Goal: Contribute content: Contribute content

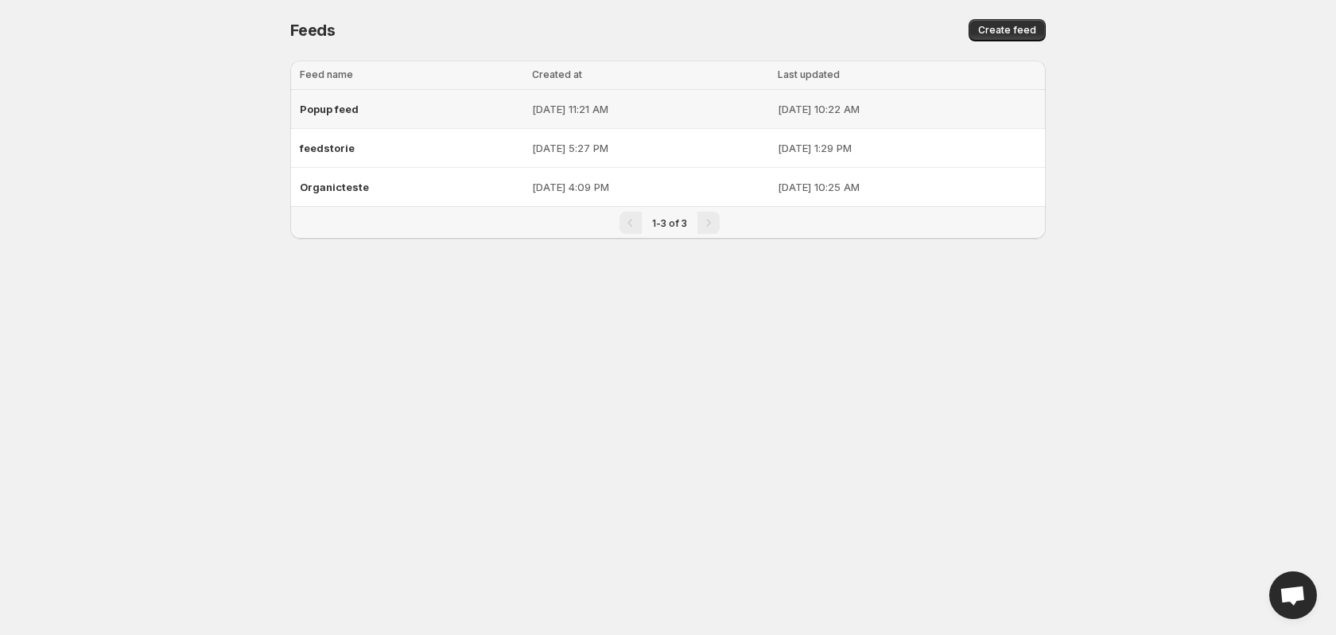
click at [346, 115] on div "Popup feed" at bounding box center [411, 109] width 223 height 29
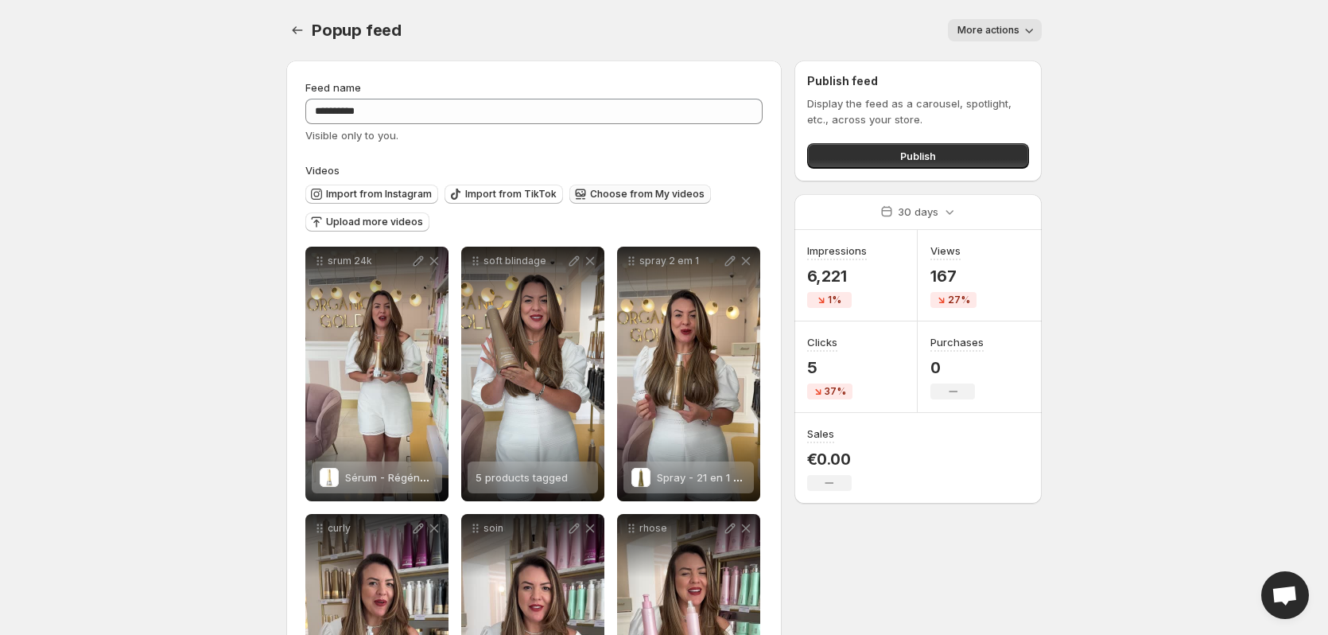
click at [662, 190] on span "Choose from My videos" at bounding box center [647, 194] width 115 height 13
click at [398, 193] on span "Import from Instagram" at bounding box center [379, 194] width 106 height 13
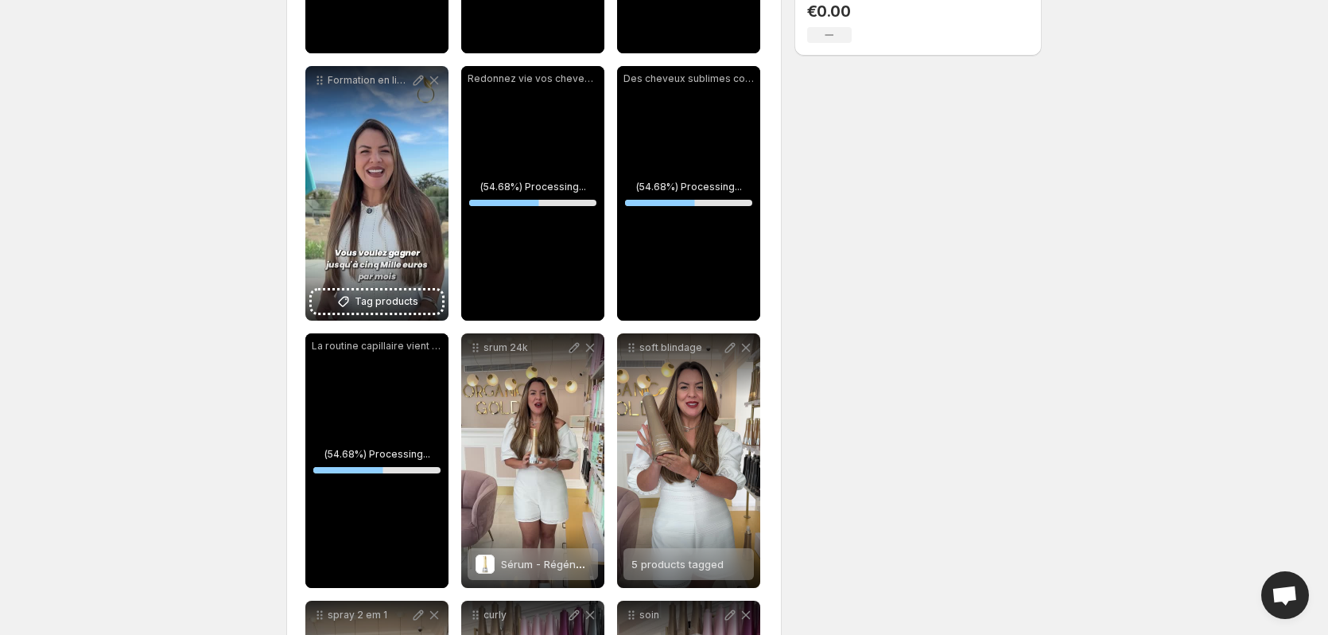
scroll to position [460, 0]
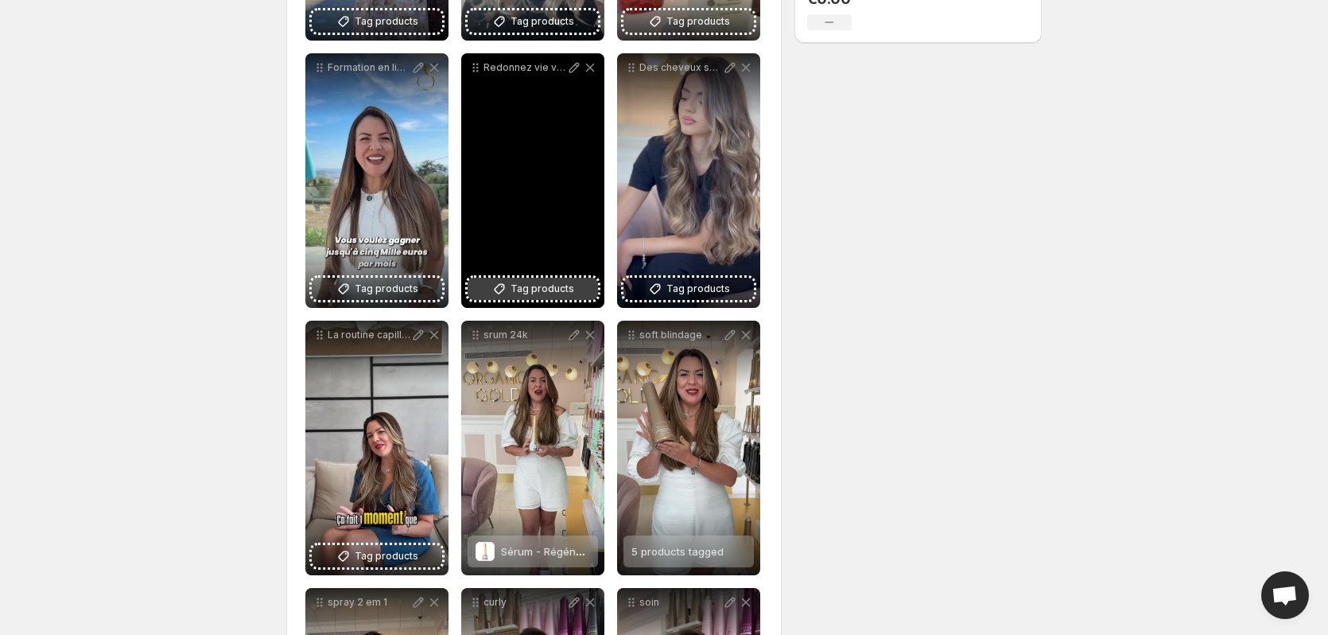
click at [544, 292] on span "Tag products" at bounding box center [543, 289] width 64 height 16
click at [550, 278] on button "Tag products" at bounding box center [533, 289] width 130 height 22
click at [509, 295] on div "Chrono Rituel – Repair Reconstruct, Liquid Mask – 480 ml" at bounding box center [545, 284] width 89 height 32
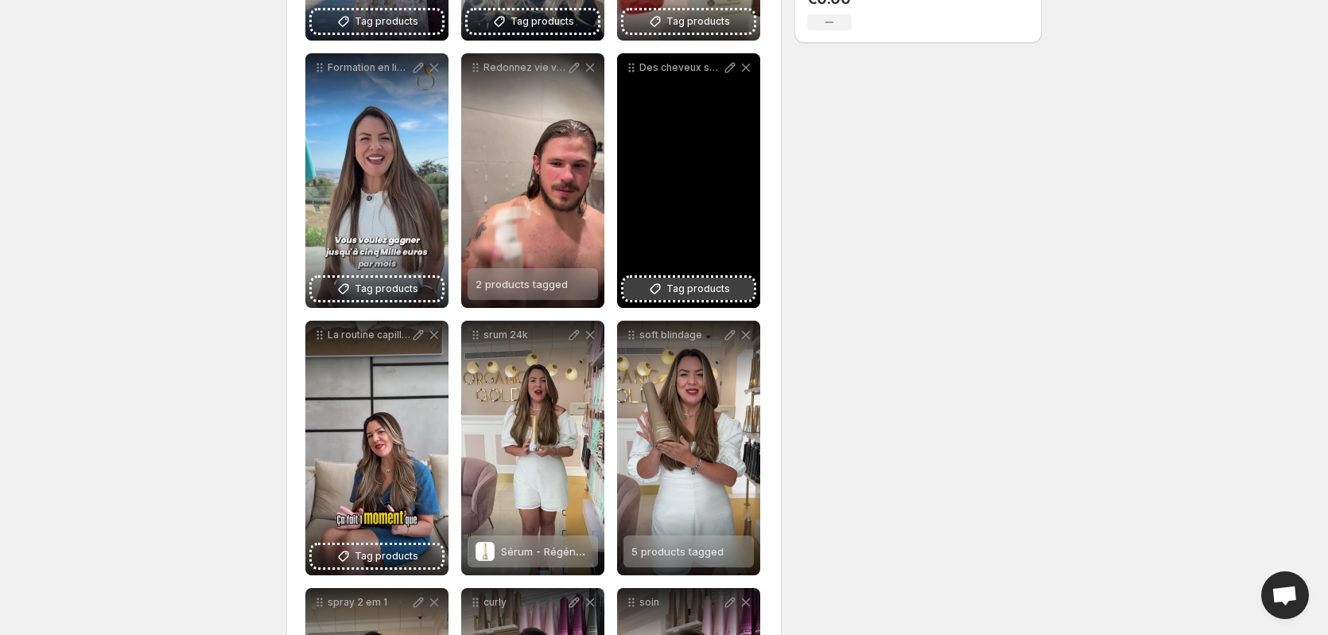
click at [706, 291] on span "Tag products" at bounding box center [698, 289] width 64 height 16
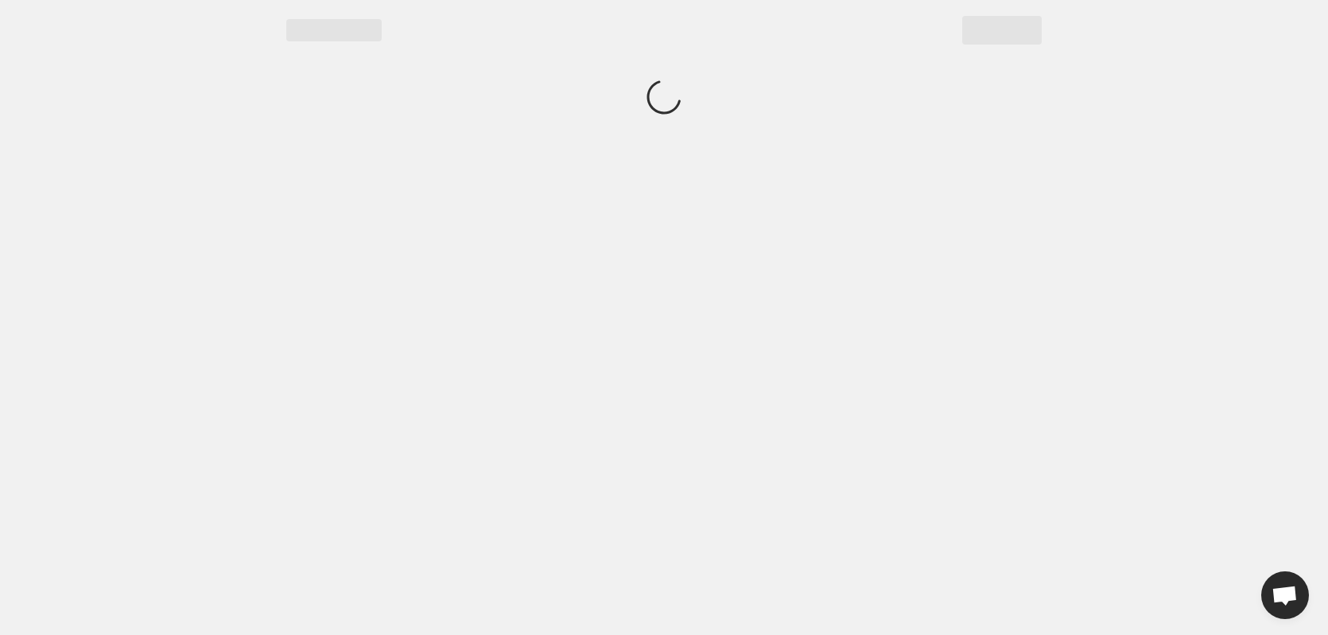
scroll to position [0, 0]
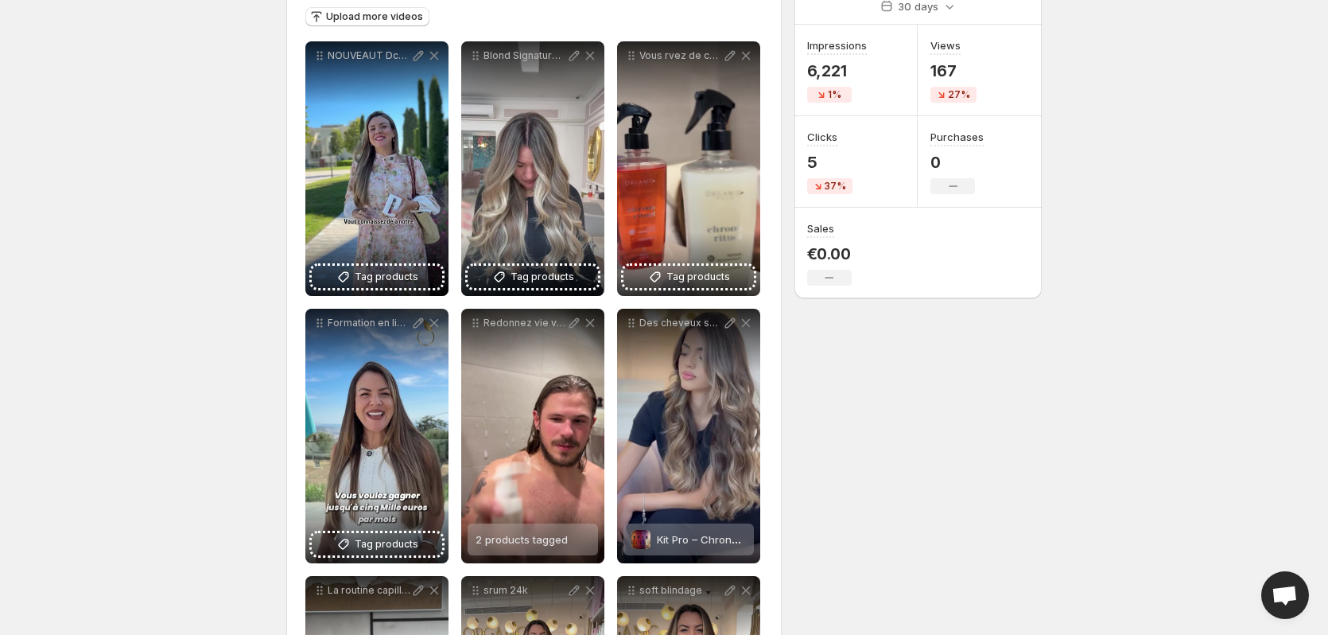
scroll to position [181, 0]
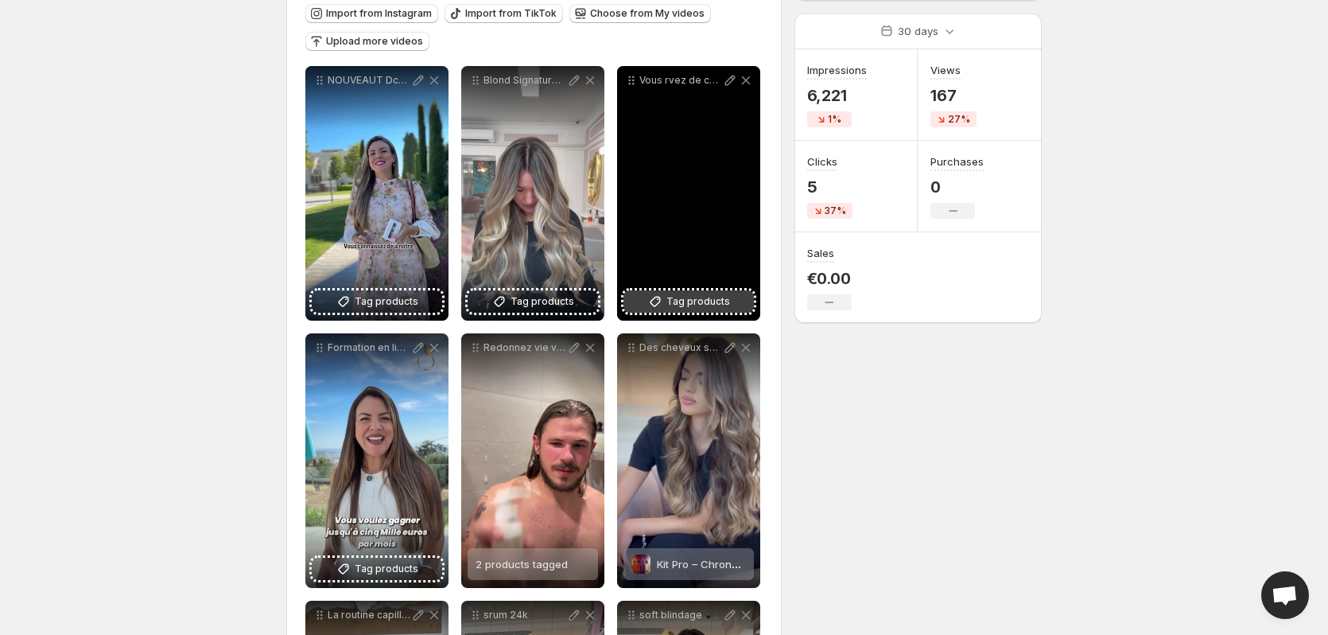
click at [725, 299] on span "Tag products" at bounding box center [698, 301] width 64 height 16
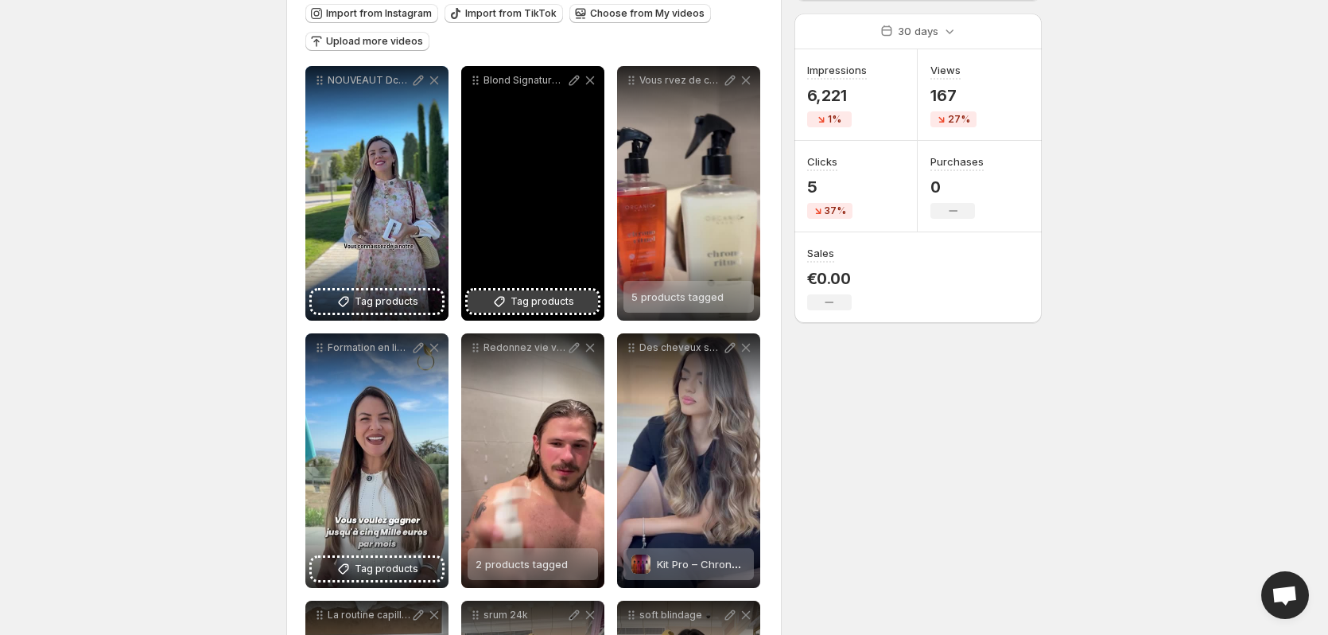
click at [558, 300] on span "Tag products" at bounding box center [543, 301] width 64 height 16
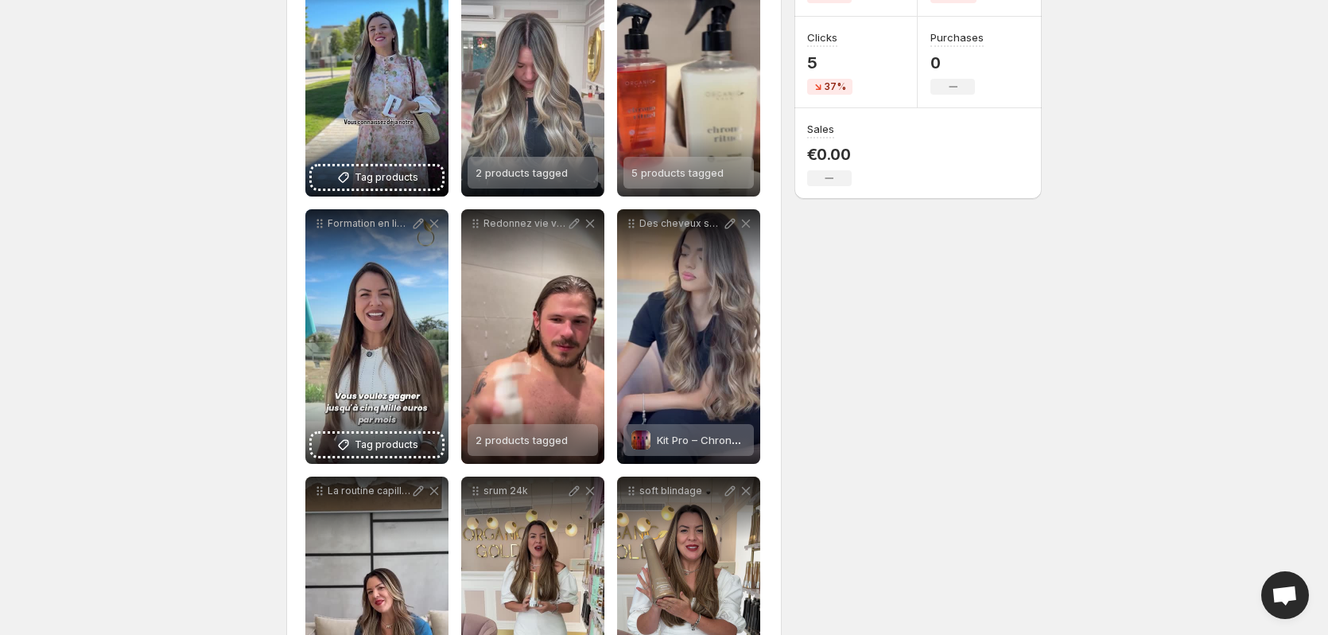
scroll to position [342, 0]
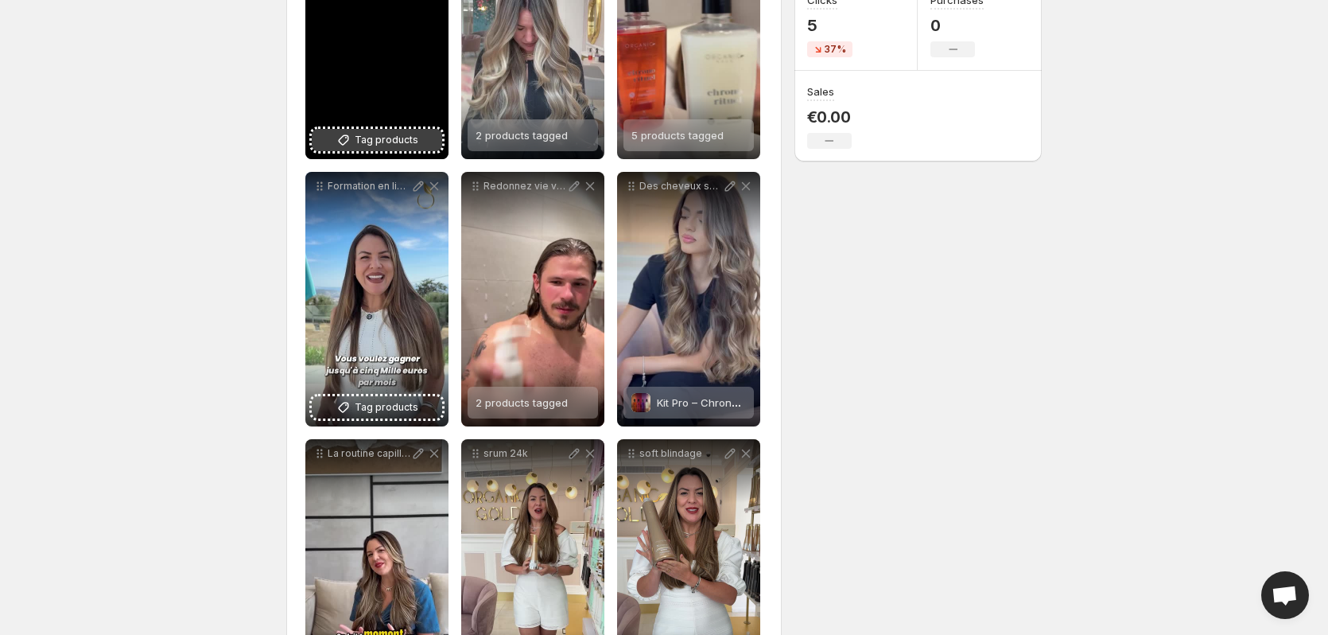
click at [379, 140] on span "Tag products" at bounding box center [387, 140] width 64 height 16
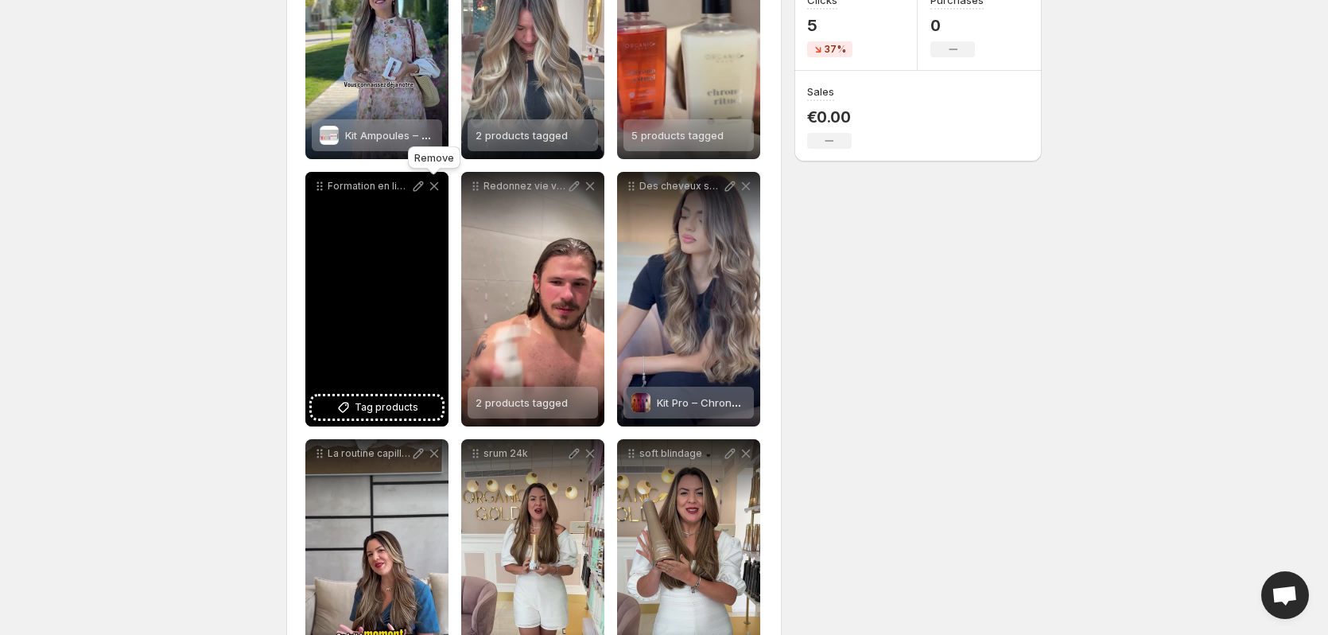
click at [437, 188] on icon at bounding box center [434, 186] width 16 height 16
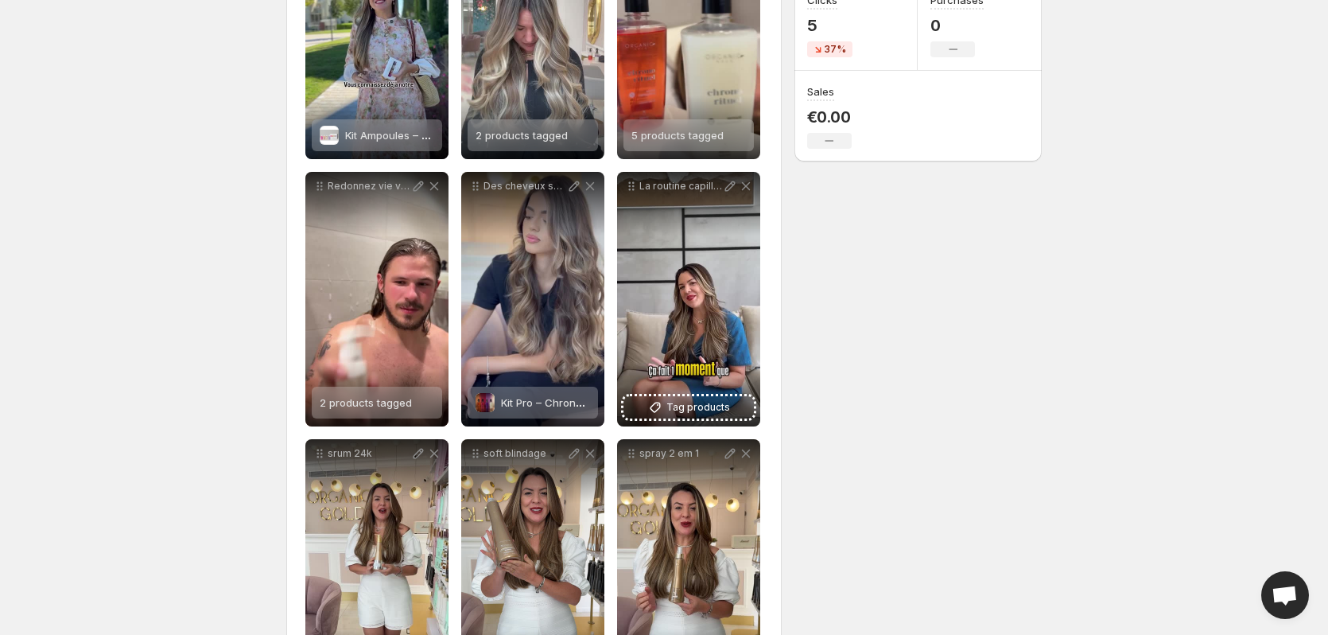
drag, startPoint x: 1325, startPoint y: 112, endPoint x: 1331, endPoint y: 133, distance: 21.6
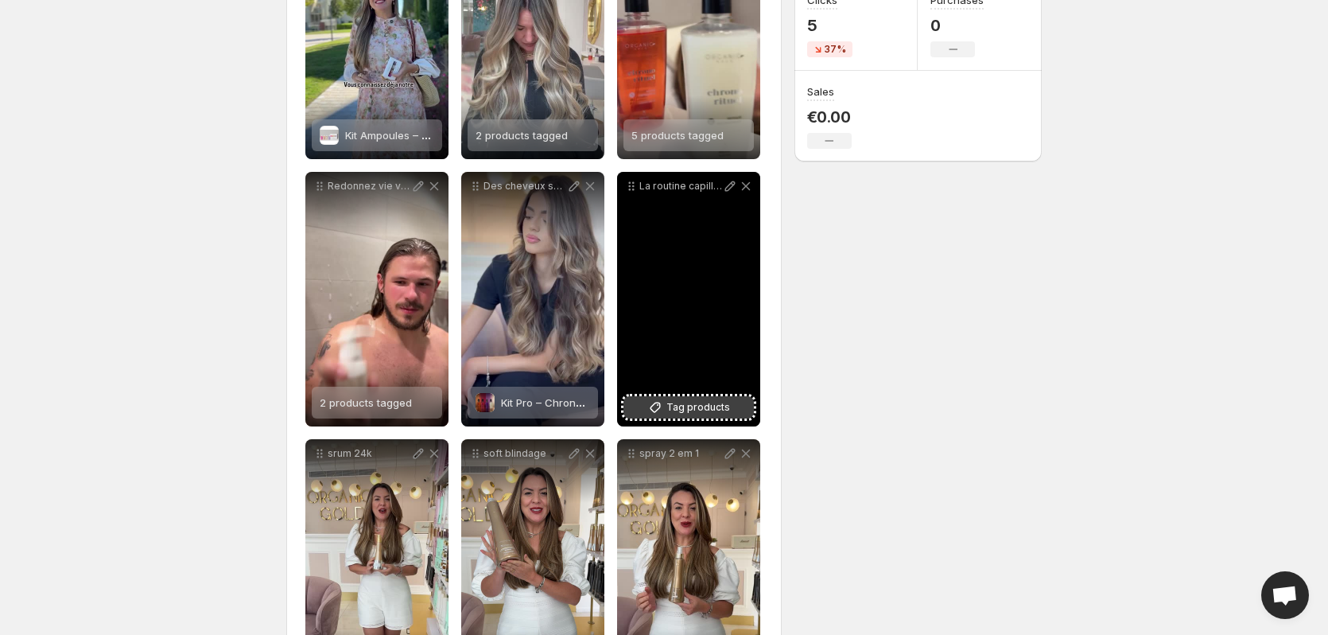
click at [708, 401] on span "Tag products" at bounding box center [698, 407] width 64 height 16
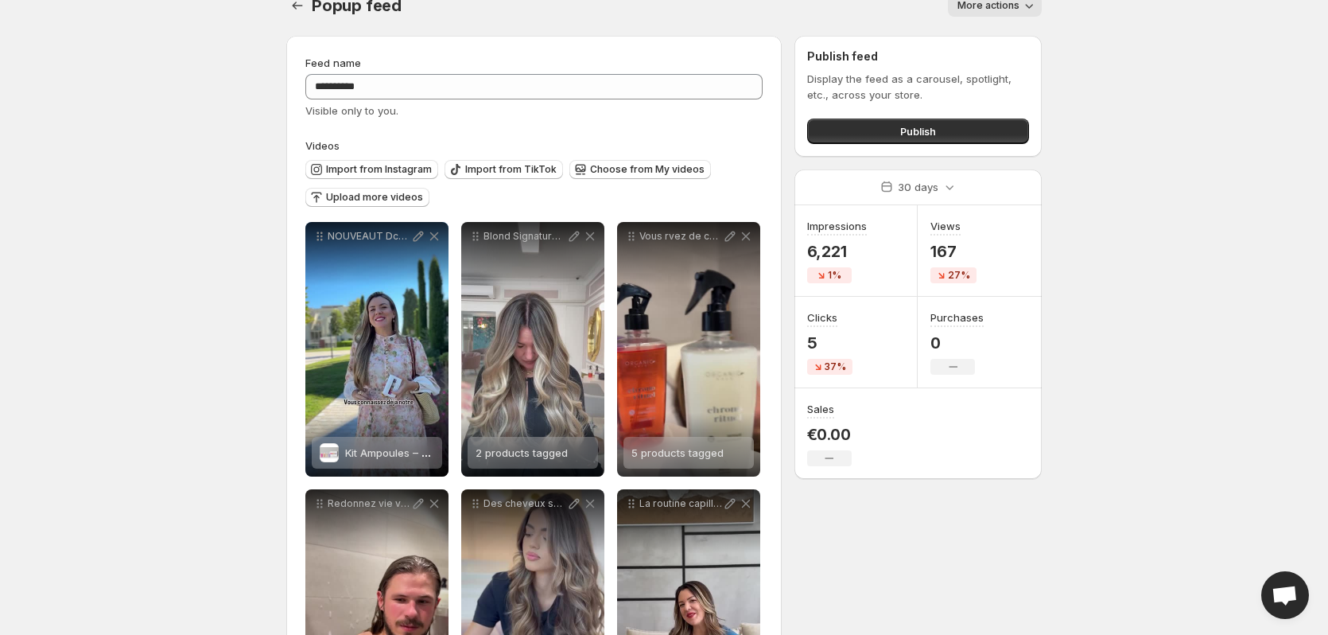
scroll to position [0, 0]
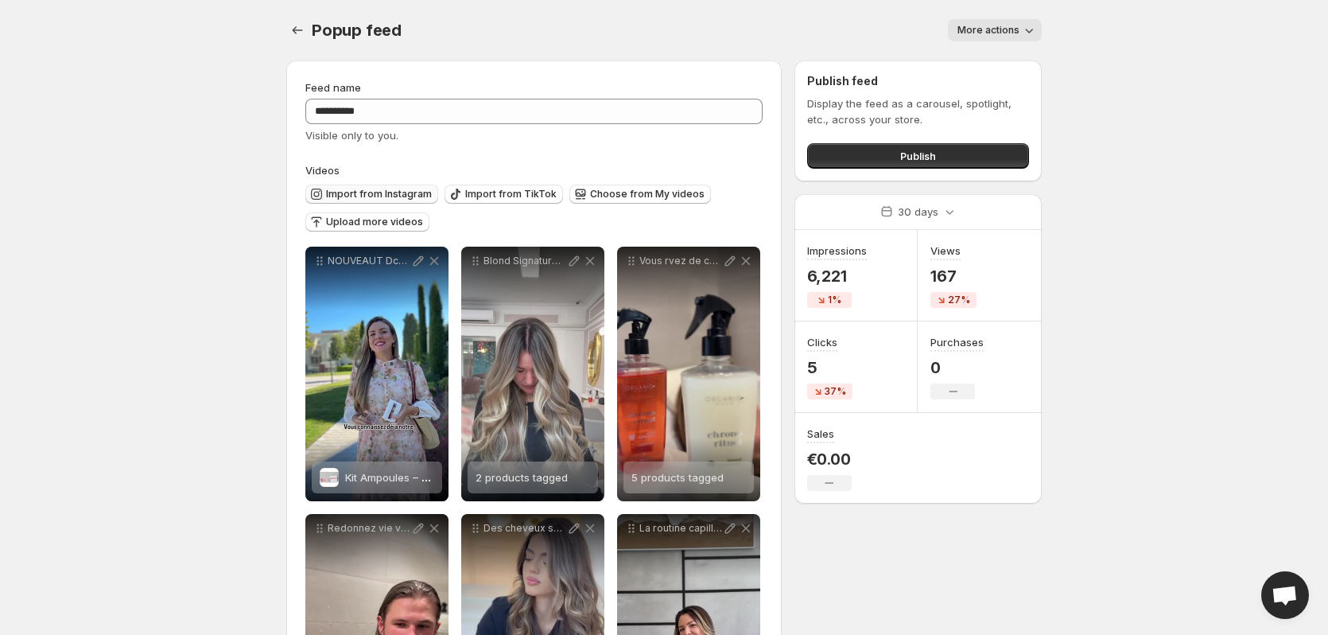
click at [380, 192] on span "Import from Instagram" at bounding box center [379, 194] width 106 height 13
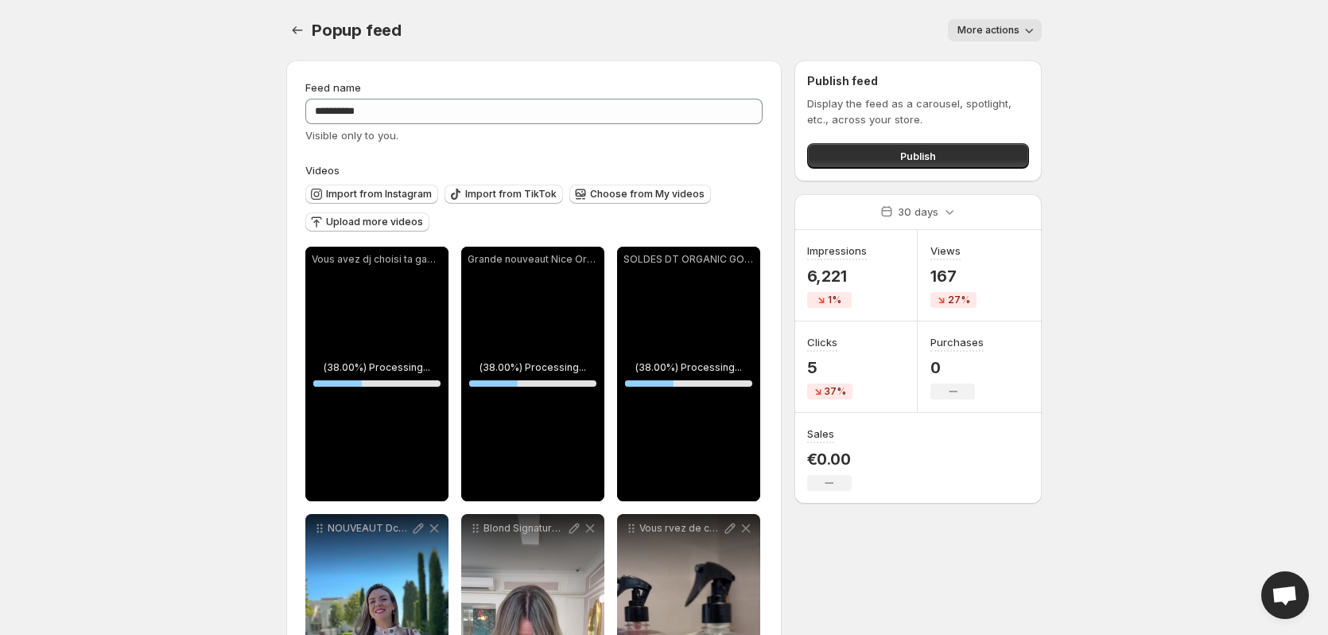
click at [205, 191] on body "**********" at bounding box center [664, 317] width 1328 height 635
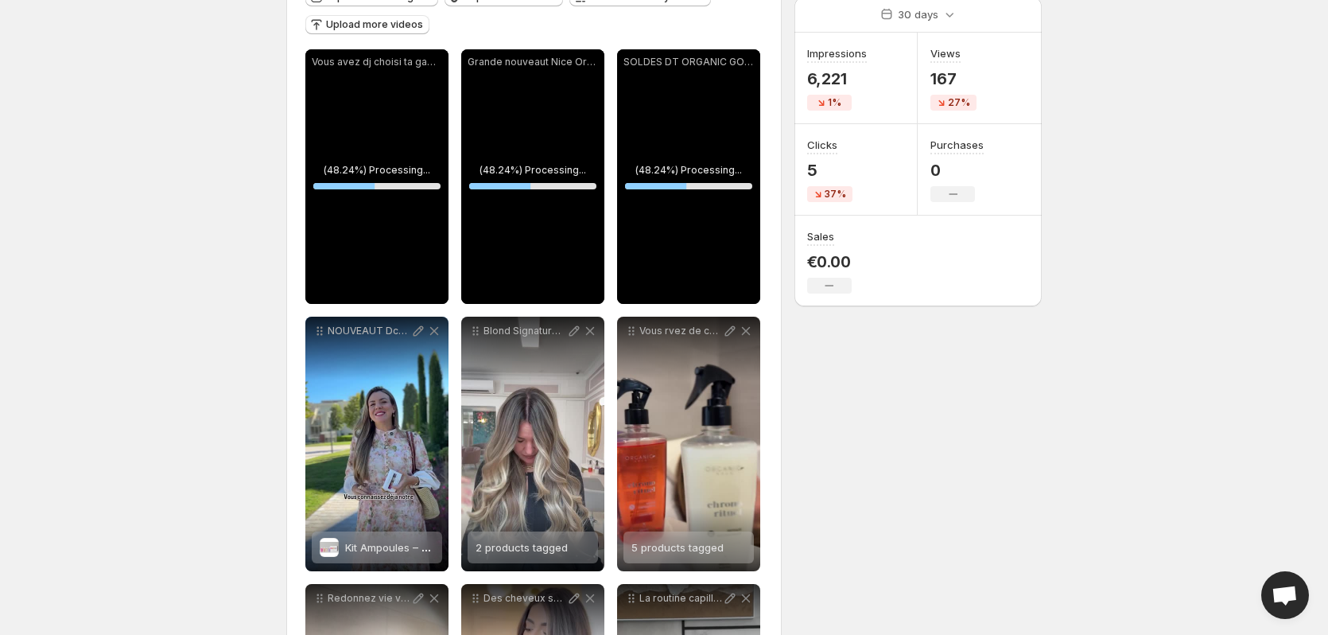
scroll to position [210, 0]
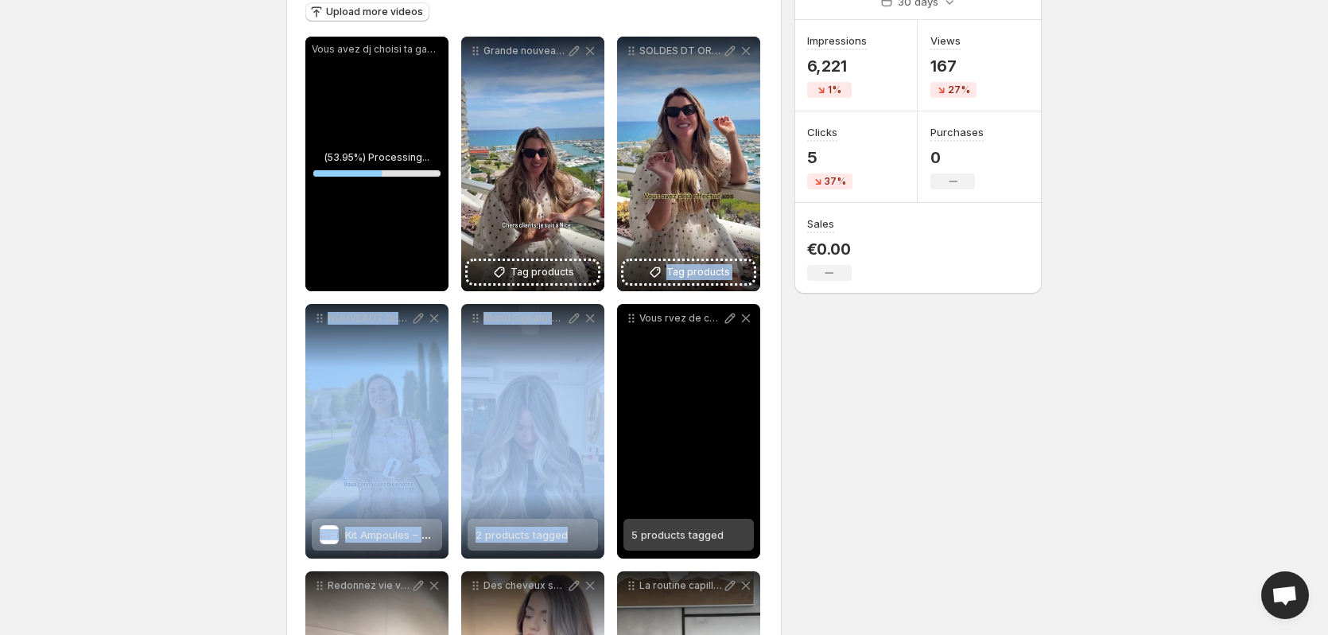
drag, startPoint x: 711, startPoint y: 171, endPoint x: 619, endPoint y: 478, distance: 320.3
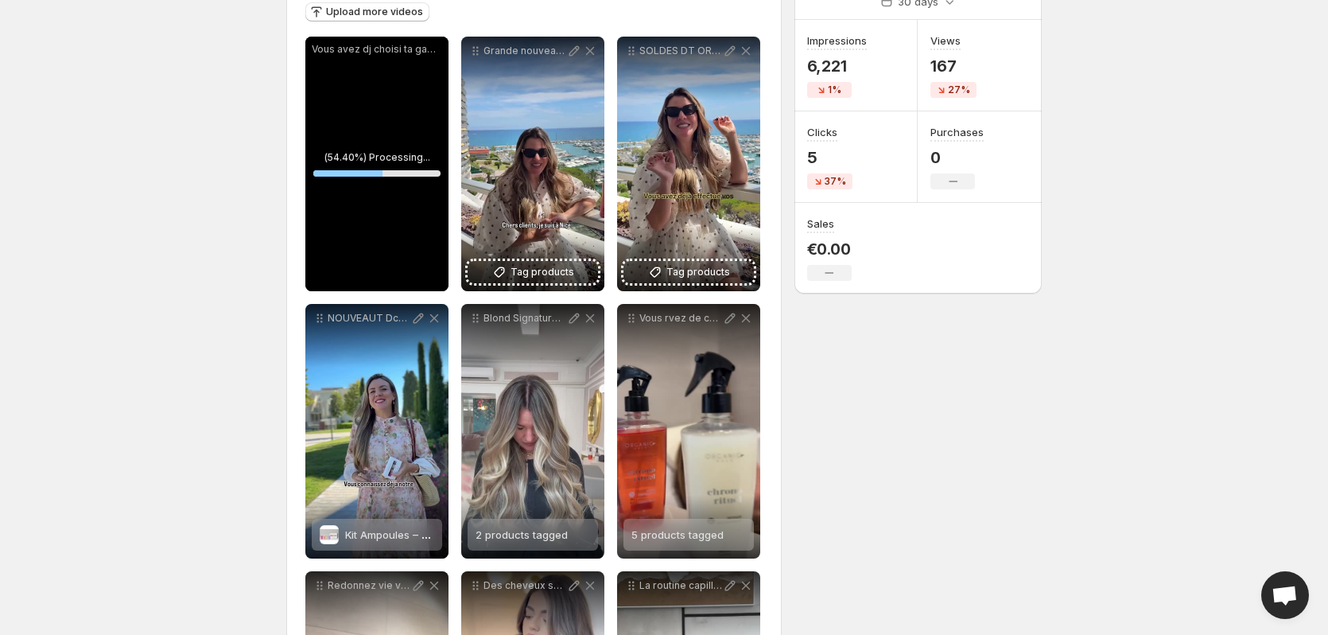
drag, startPoint x: 930, startPoint y: 430, endPoint x: 922, endPoint y: 429, distance: 8.1
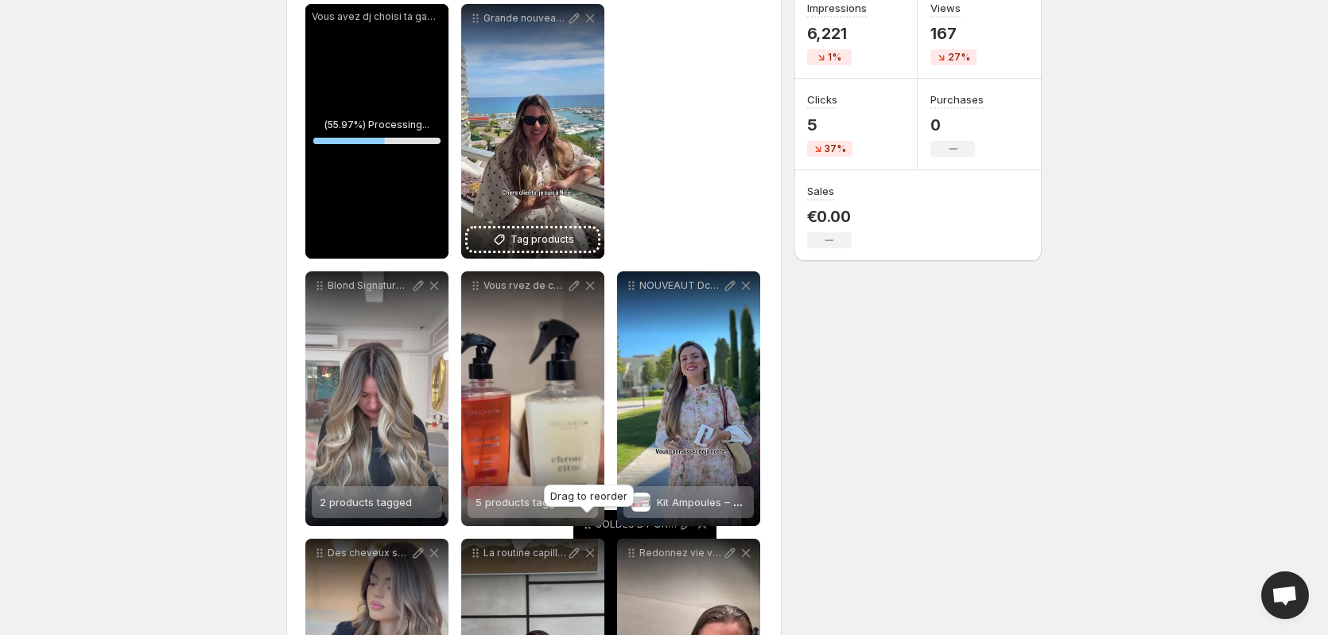
drag, startPoint x: 630, startPoint y: 52, endPoint x: 586, endPoint y: 530, distance: 479.9
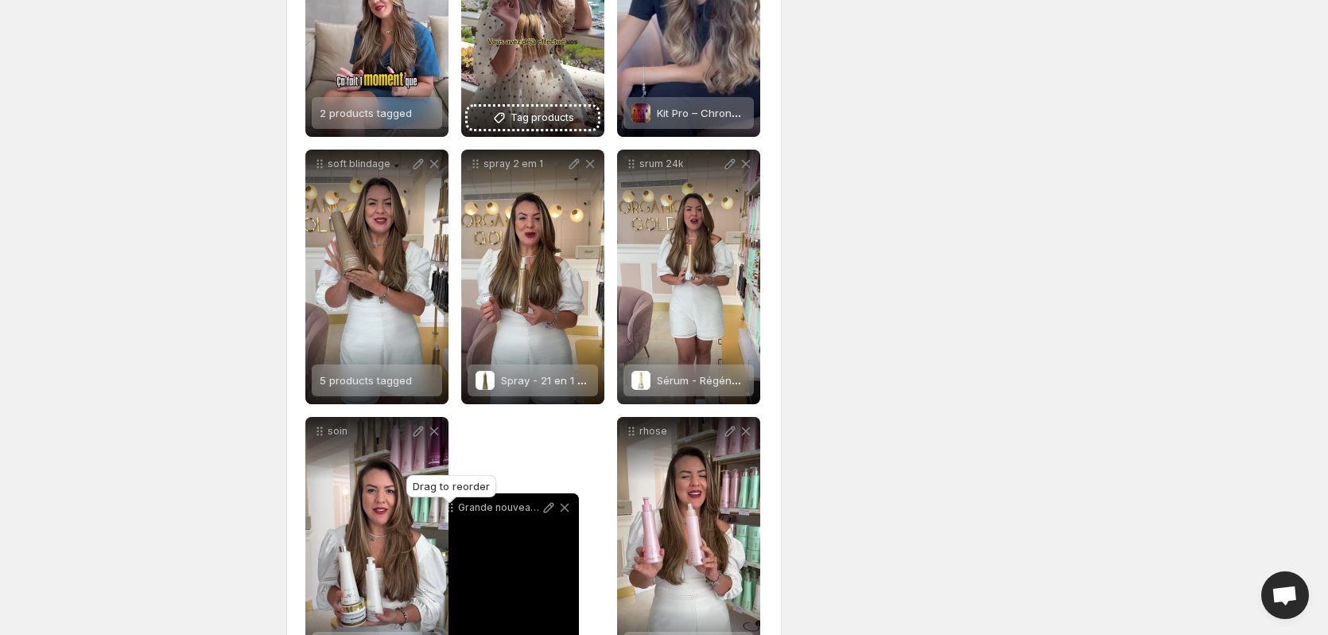
scroll to position [901, 0]
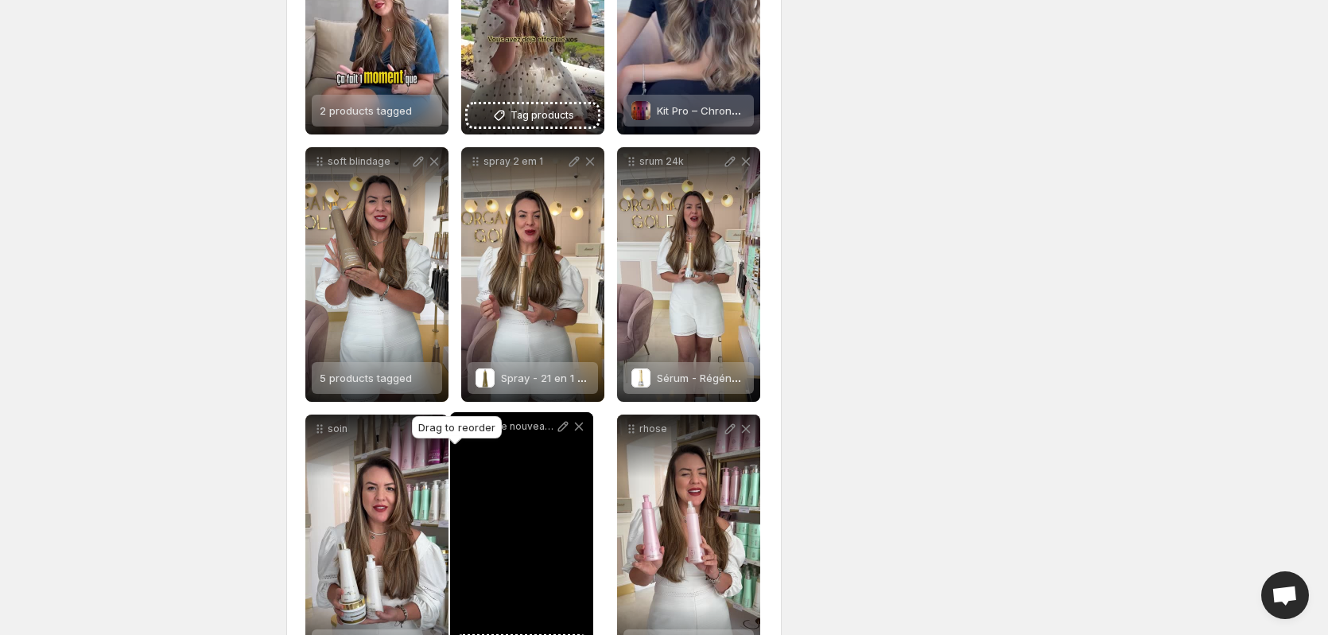
drag, startPoint x: 481, startPoint y: 118, endPoint x: 469, endPoint y: 418, distance: 300.8
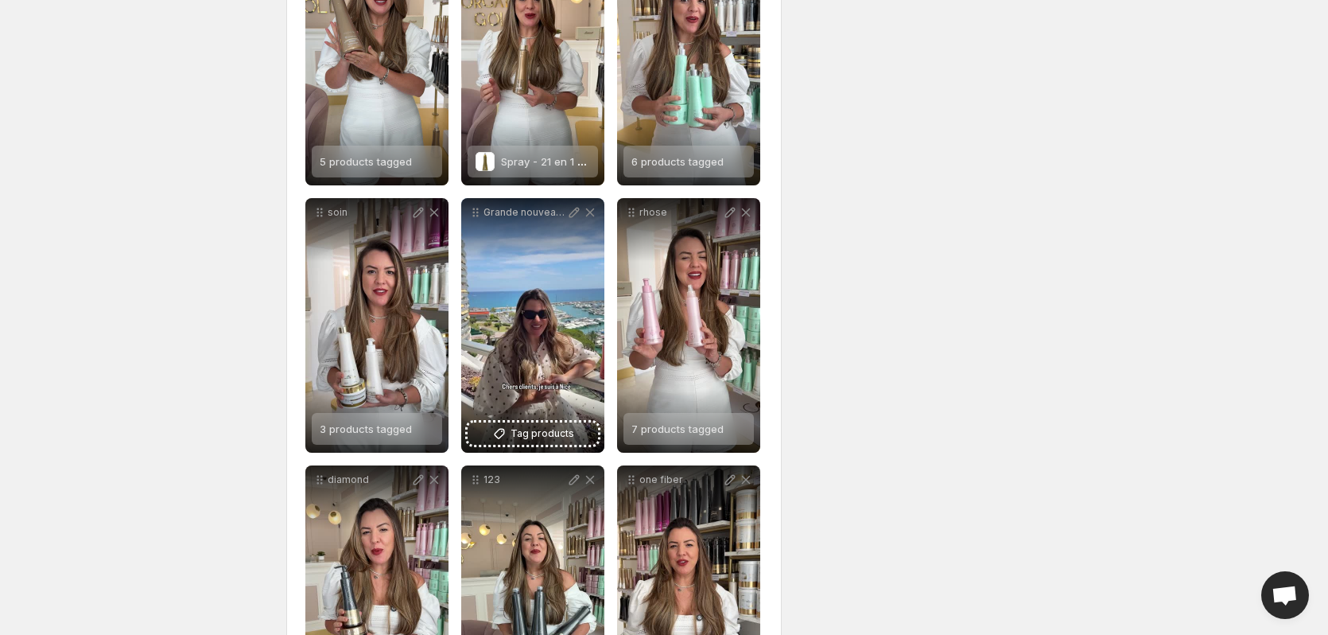
scroll to position [1151, 0]
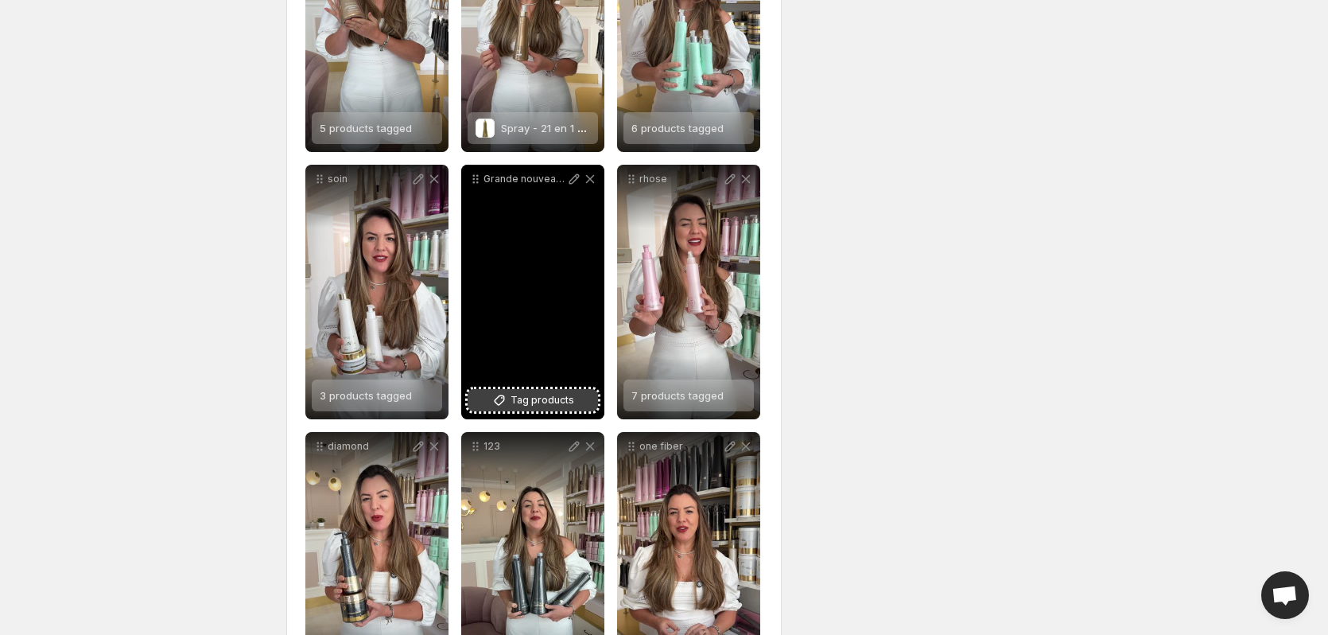
click at [514, 400] on span "Tag products" at bounding box center [543, 400] width 64 height 16
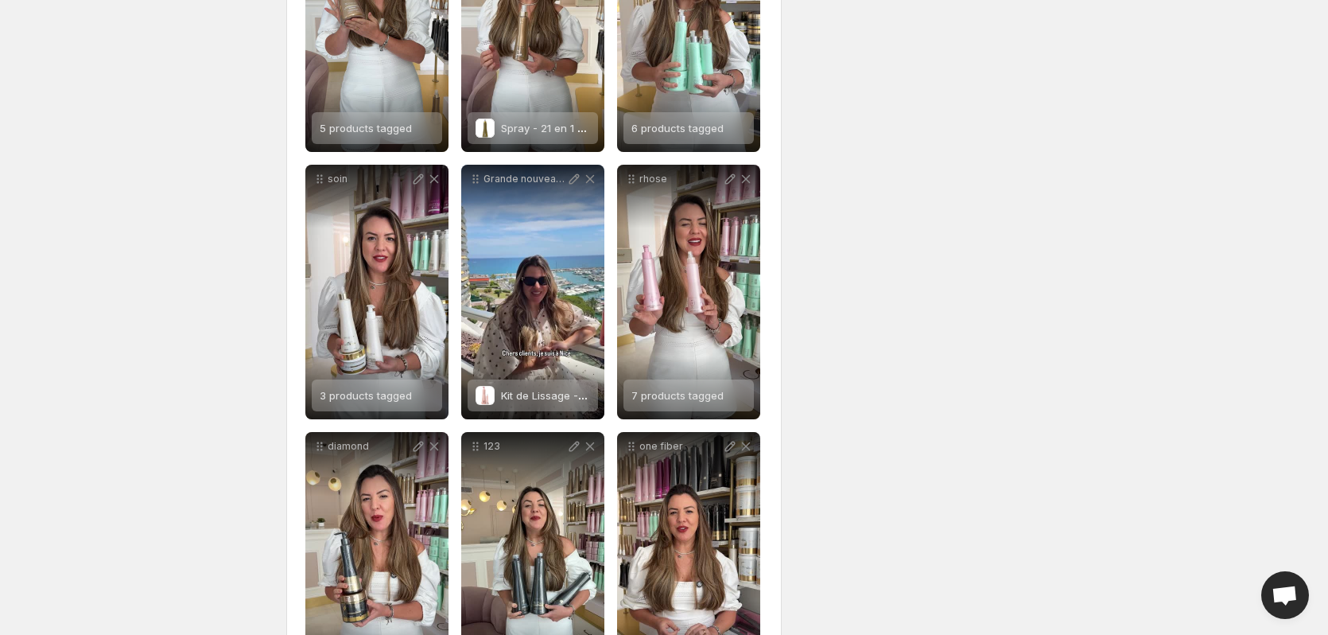
scroll to position [1236, 0]
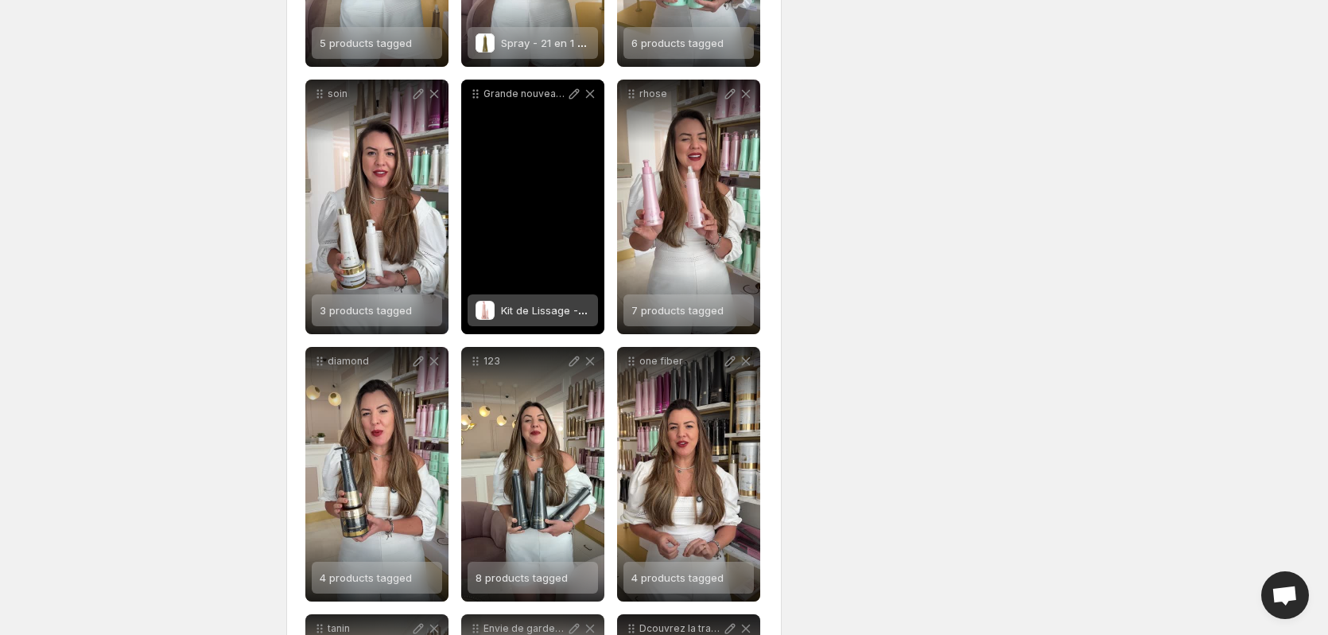
click at [558, 308] on span "Kit de Lissage - Rhose + Spray Divind Cream" at bounding box center [612, 310] width 223 height 13
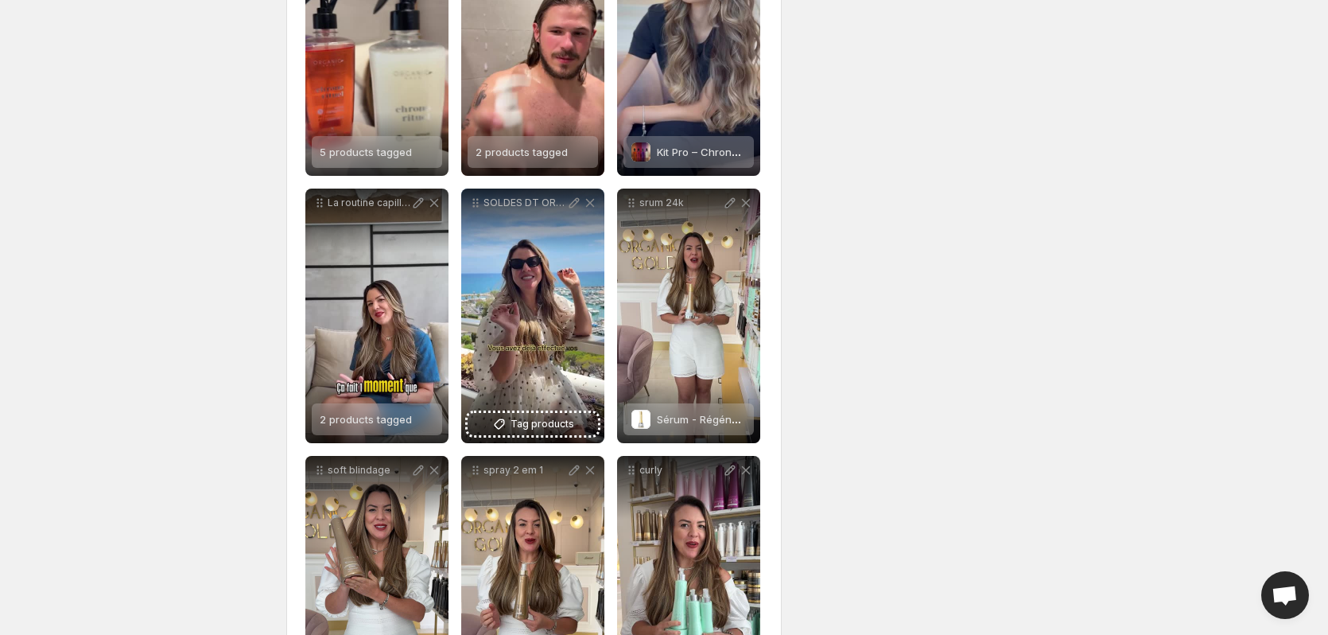
scroll to position [454, 0]
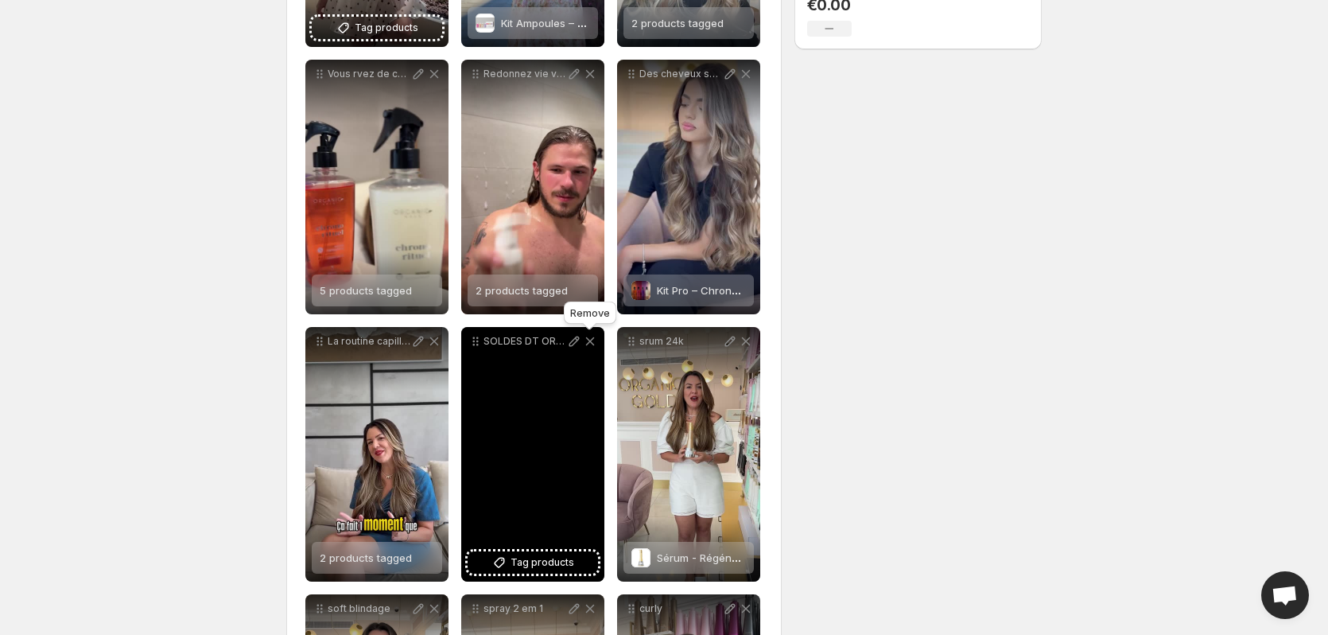
click at [591, 340] on icon at bounding box center [590, 341] width 9 height 9
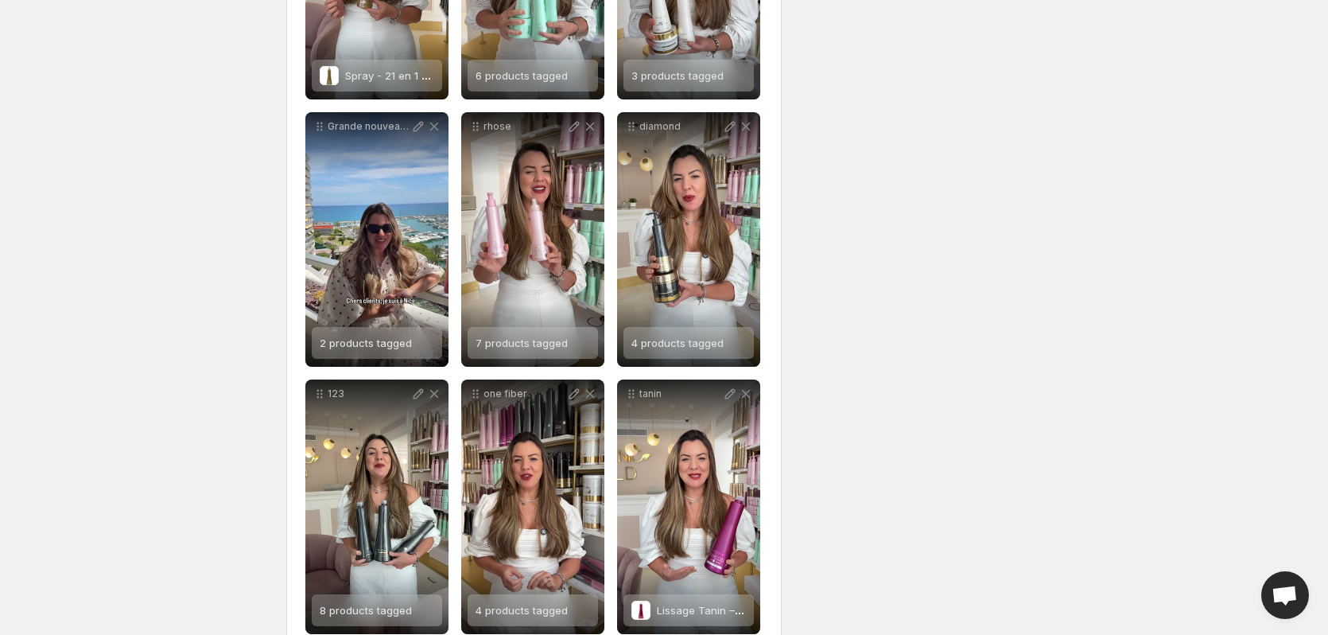
scroll to position [1026, 0]
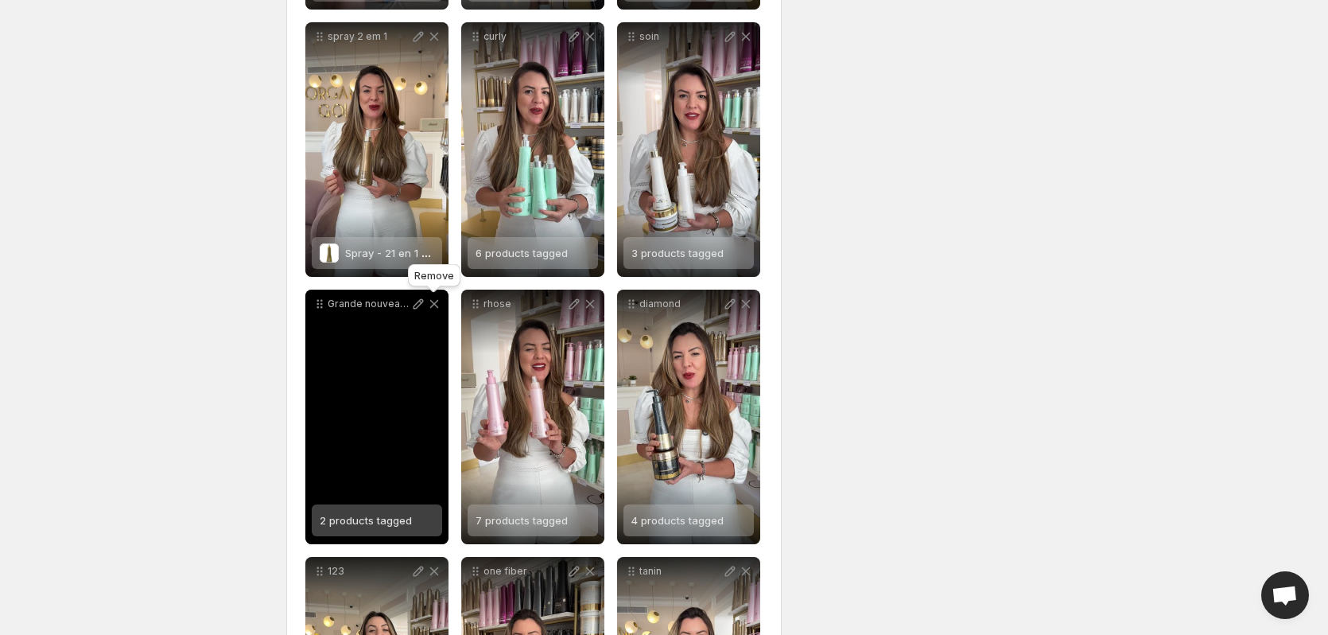
click at [433, 305] on icon at bounding box center [434, 304] width 9 height 9
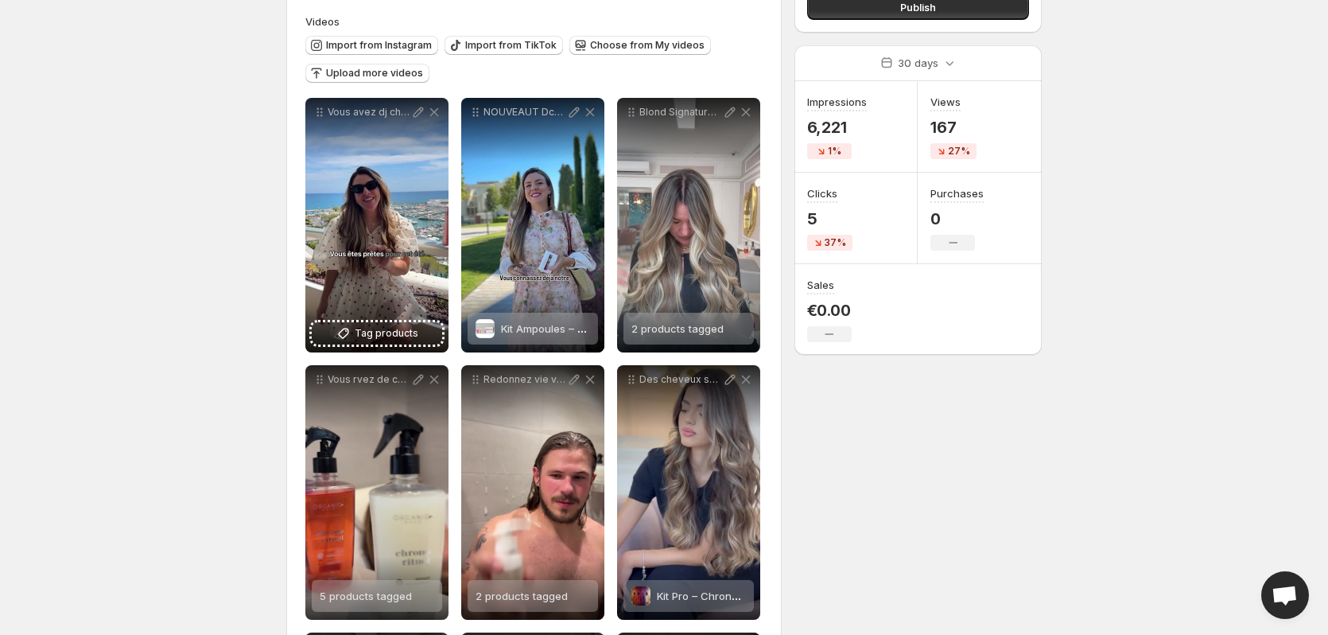
scroll to position [142, 0]
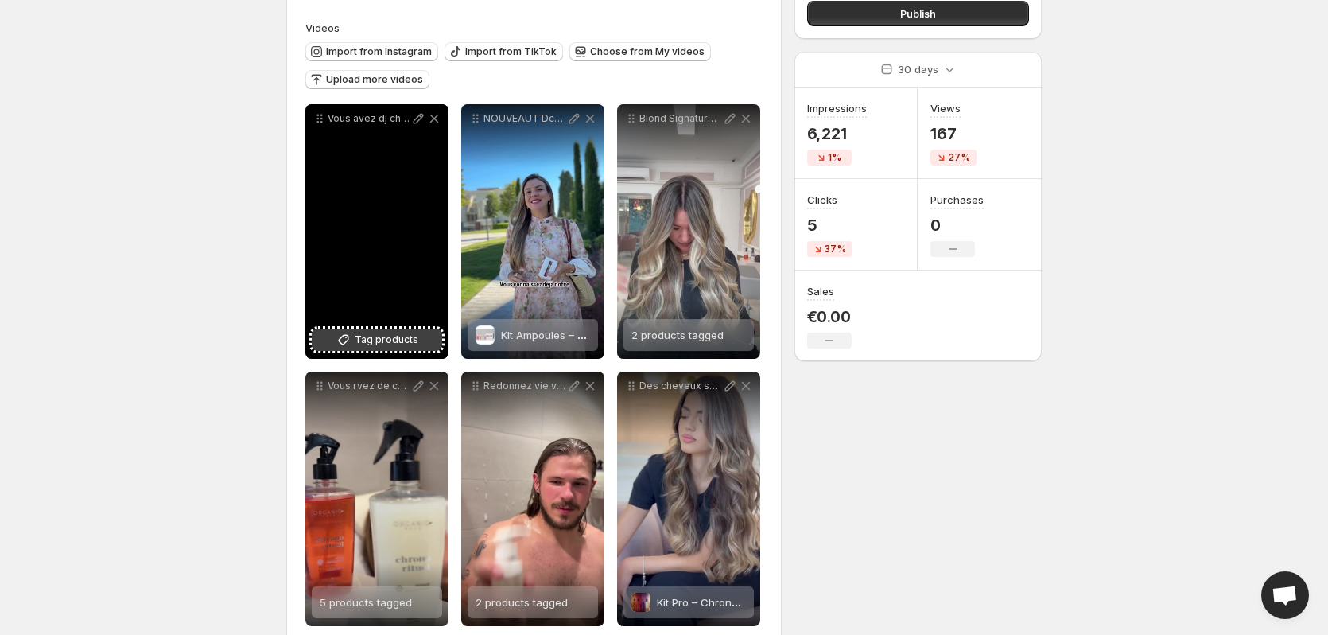
click at [398, 335] on span "Tag products" at bounding box center [387, 340] width 64 height 16
click at [388, 327] on div "Shampooing - Rhose - Régénérant – 300ml" at bounding box center [389, 335] width 89 height 32
click at [393, 338] on span "2 products tagged" at bounding box center [366, 334] width 92 height 13
click at [398, 334] on span "3 products tagged" at bounding box center [366, 334] width 92 height 13
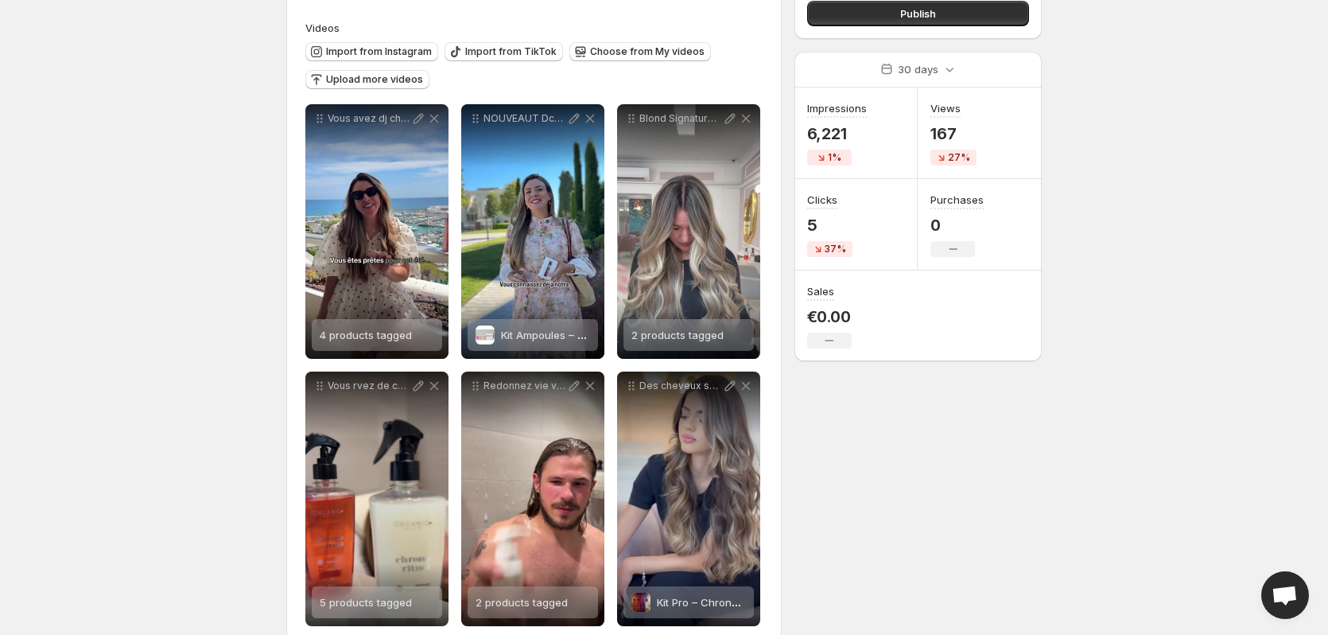
scroll to position [0, 0]
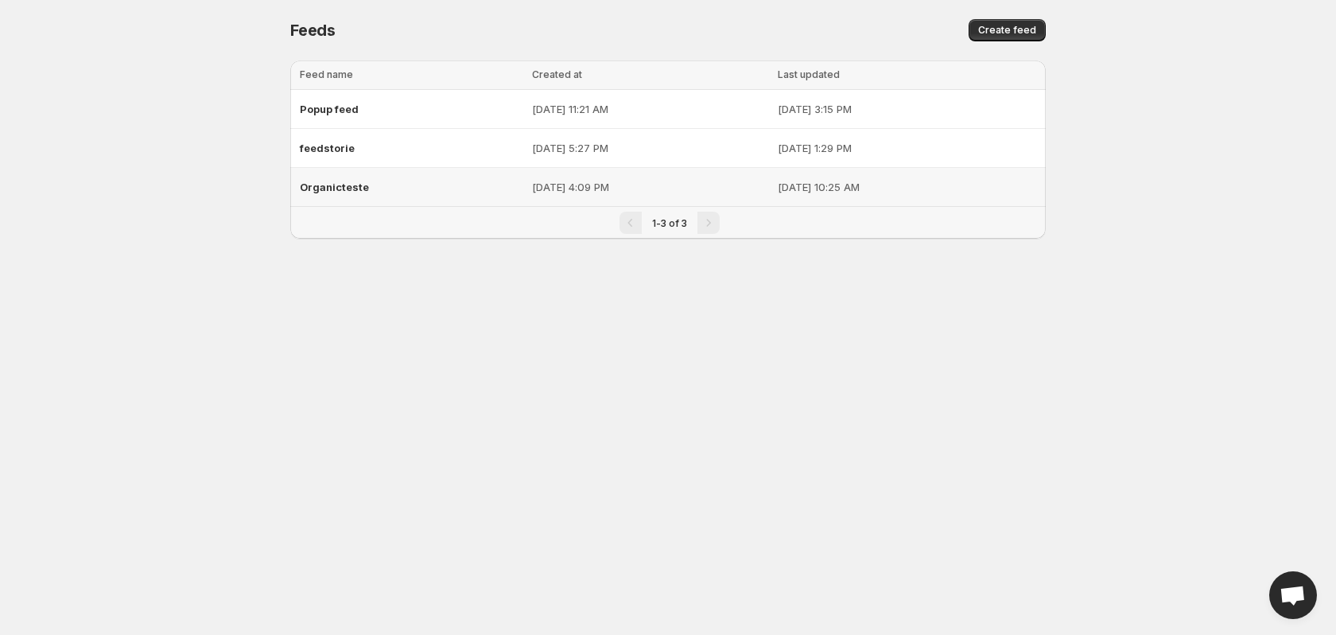
click at [340, 187] on span "Organicteste" at bounding box center [334, 187] width 69 height 13
click at [325, 151] on span "feedstorie" at bounding box center [327, 148] width 55 height 13
click at [337, 135] on div "feedstorie" at bounding box center [411, 148] width 223 height 29
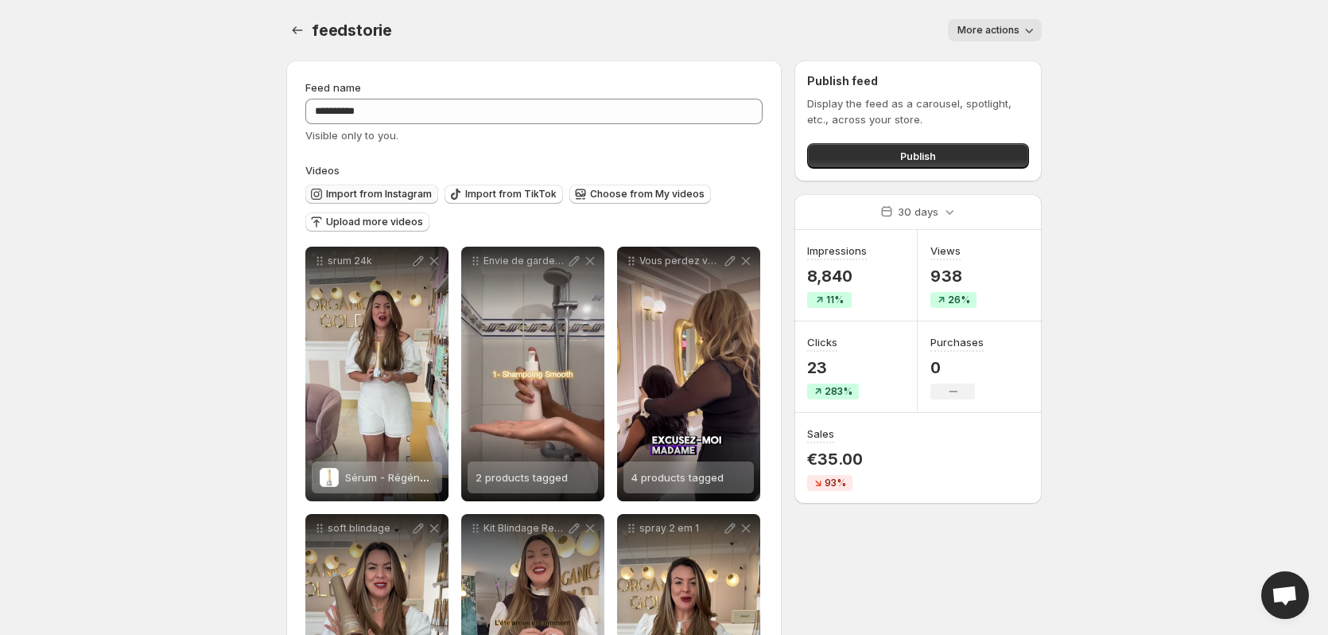
click at [398, 192] on span "Import from Instagram" at bounding box center [379, 194] width 106 height 13
click at [371, 221] on span "Upload more videos" at bounding box center [374, 222] width 97 height 13
click at [605, 193] on span "Choose from My videos" at bounding box center [647, 194] width 115 height 13
click at [607, 189] on span "Choose from My videos" at bounding box center [647, 194] width 115 height 13
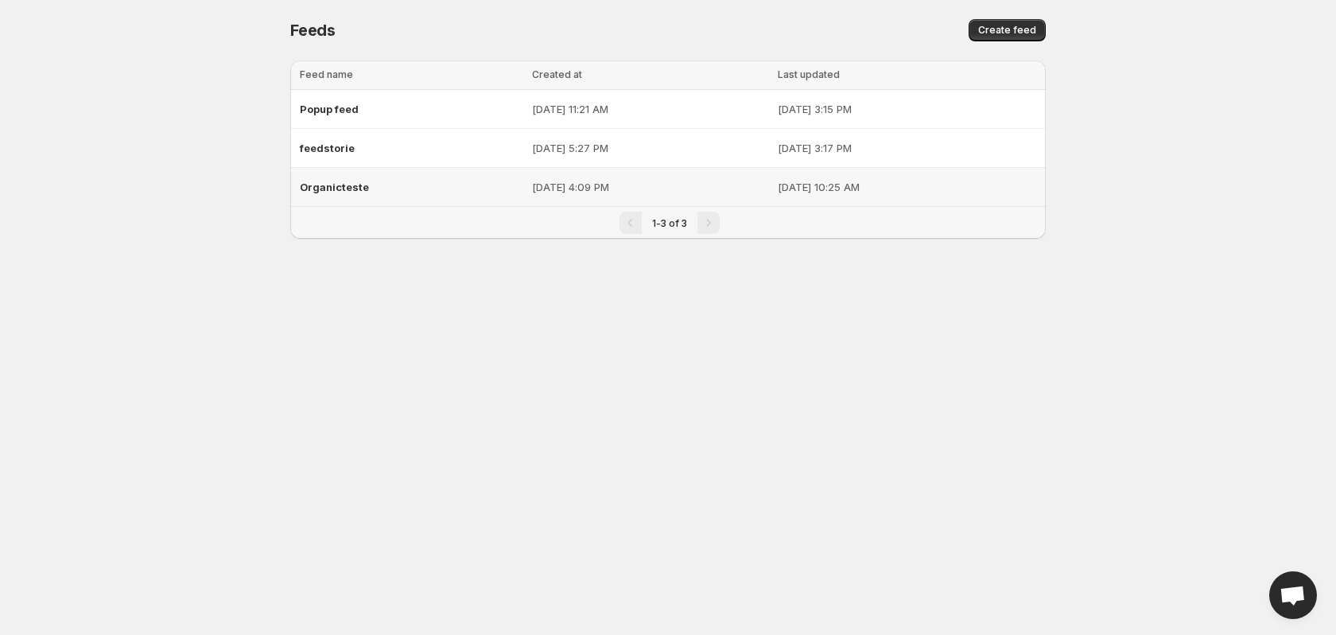
click at [345, 187] on span "Organicteste" at bounding box center [334, 187] width 69 height 13
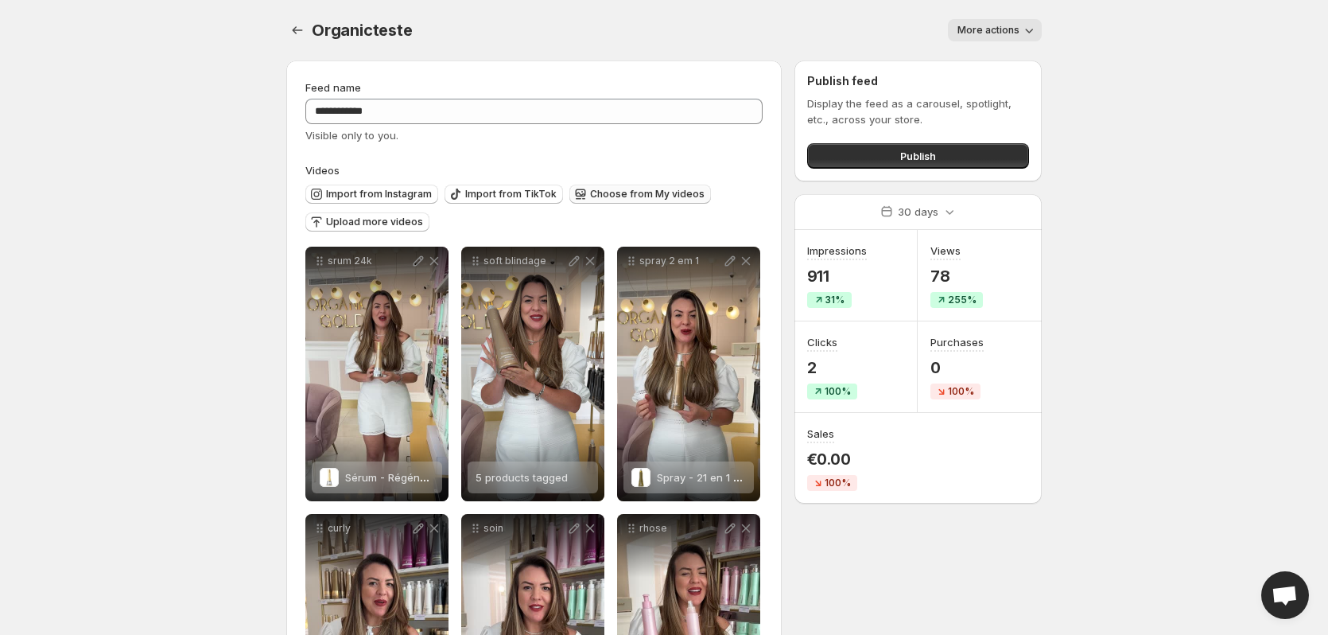
click at [627, 196] on span "Choose from My videos" at bounding box center [647, 194] width 115 height 13
